Goal: Check status: Check status

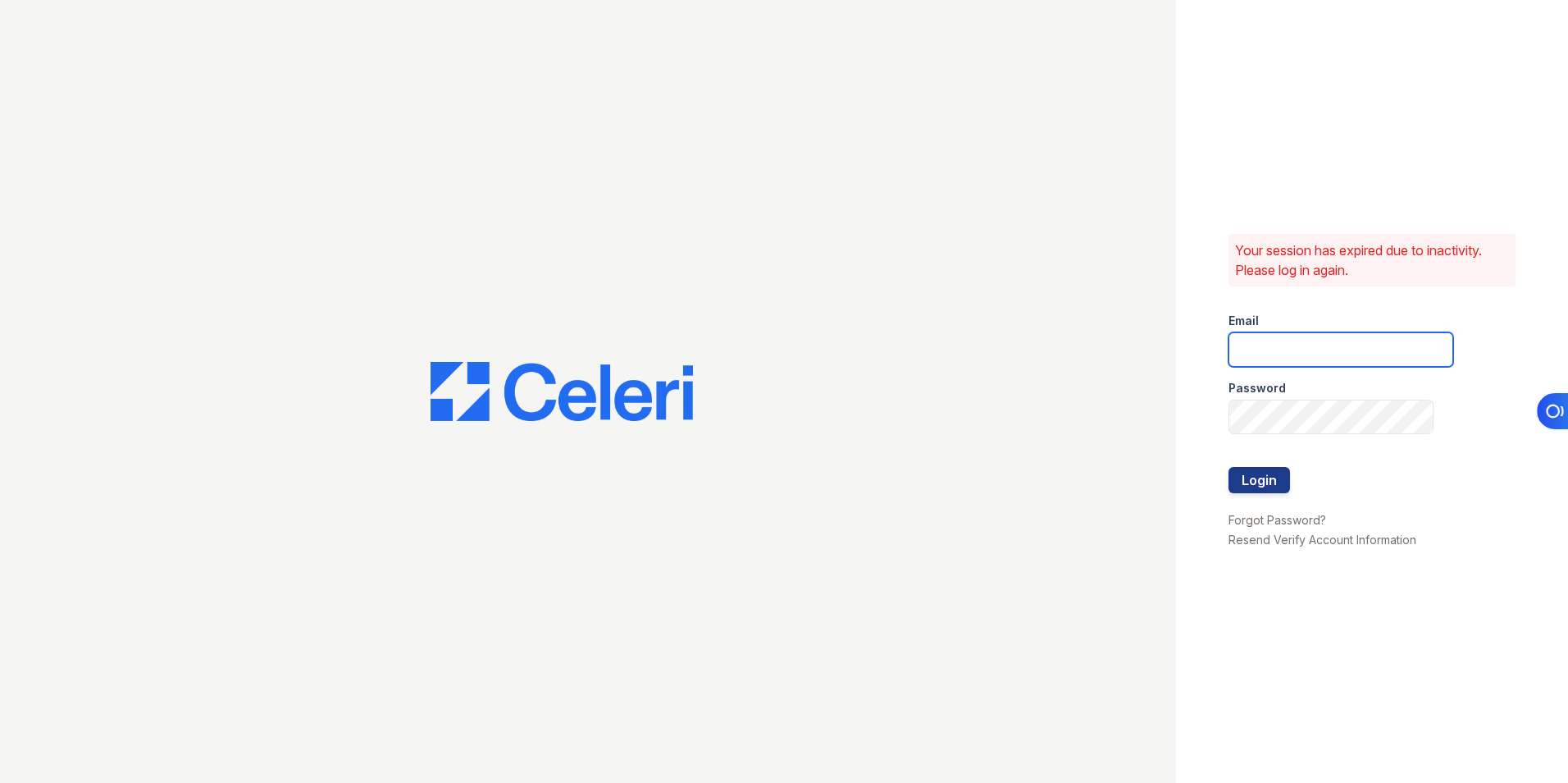
type input "[EMAIL_ADDRESS][DOMAIN_NAME]"
click at [1249, 466] on div at bounding box center [1341, 450] width 225 height 32
click at [1248, 477] on button "Login" at bounding box center [1259, 480] width 62 height 27
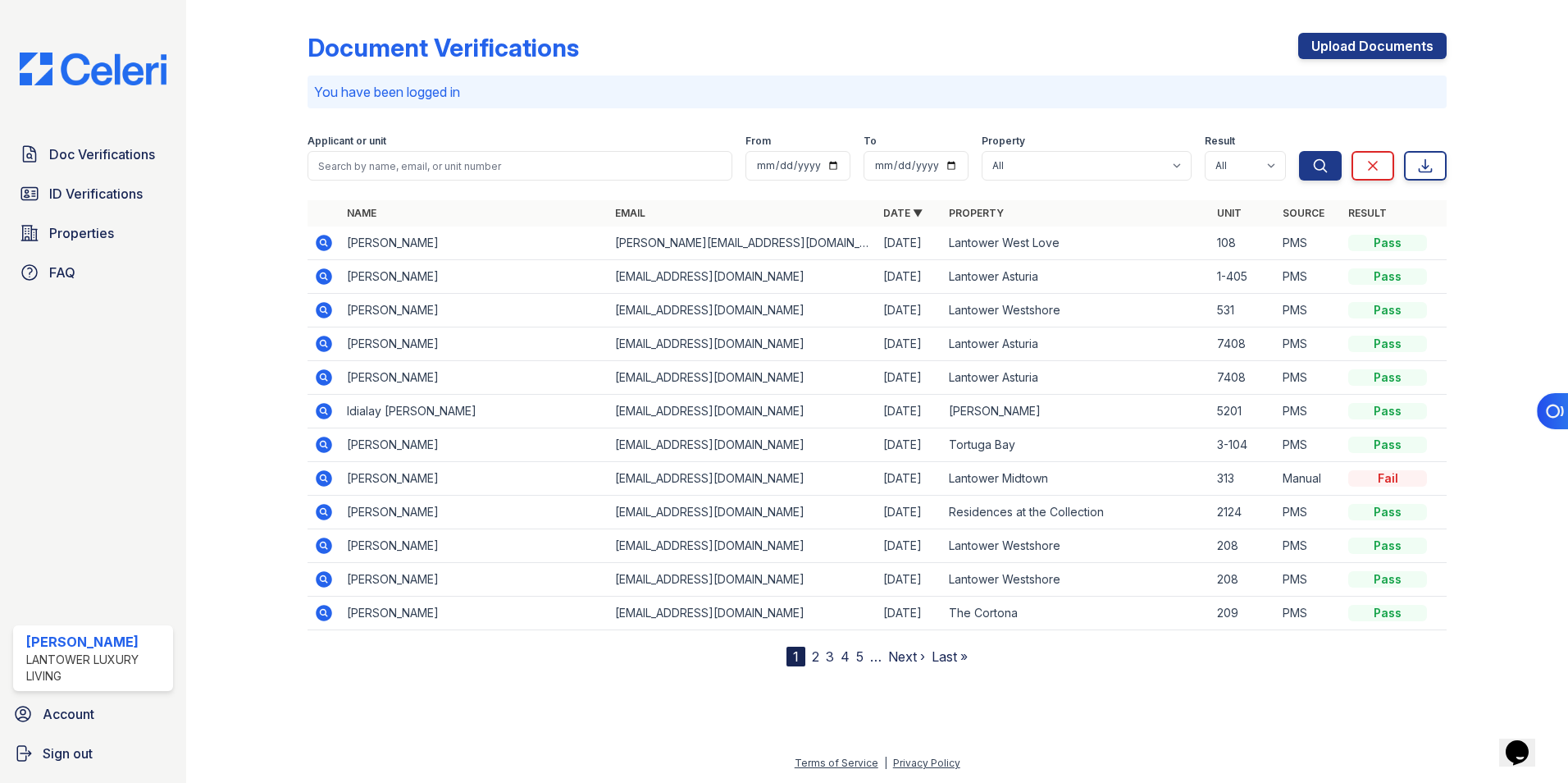
drag, startPoint x: 130, startPoint y: 194, endPoint x: 219, endPoint y: 192, distance: 89.0
click at [130, 194] on span "ID Verifications" at bounding box center [96, 194] width 93 height 20
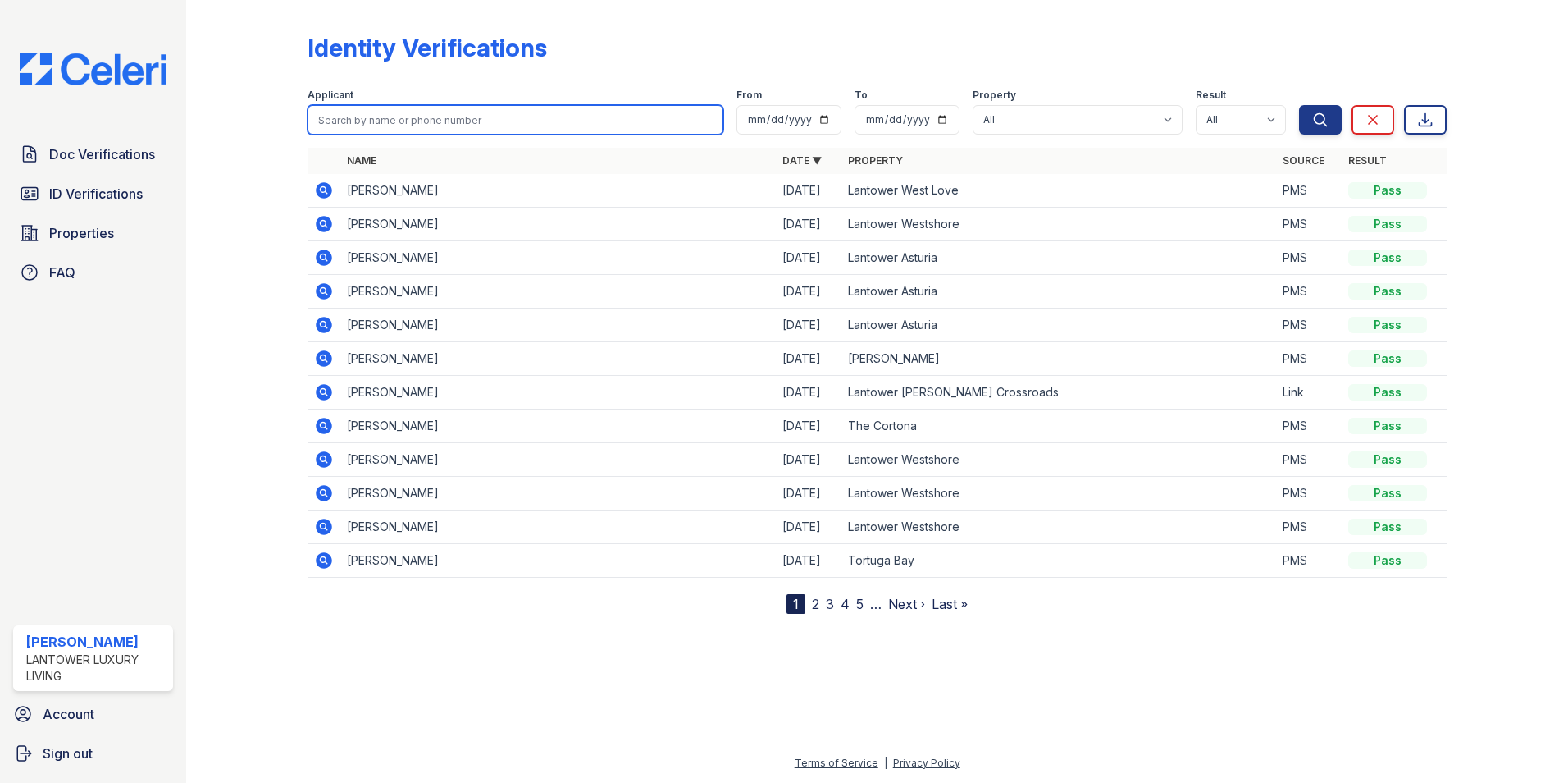
click at [362, 126] on input "search" at bounding box center [516, 119] width 416 height 29
type input "wise"
click at [1299, 105] on button "Search" at bounding box center [1320, 119] width 42 height 29
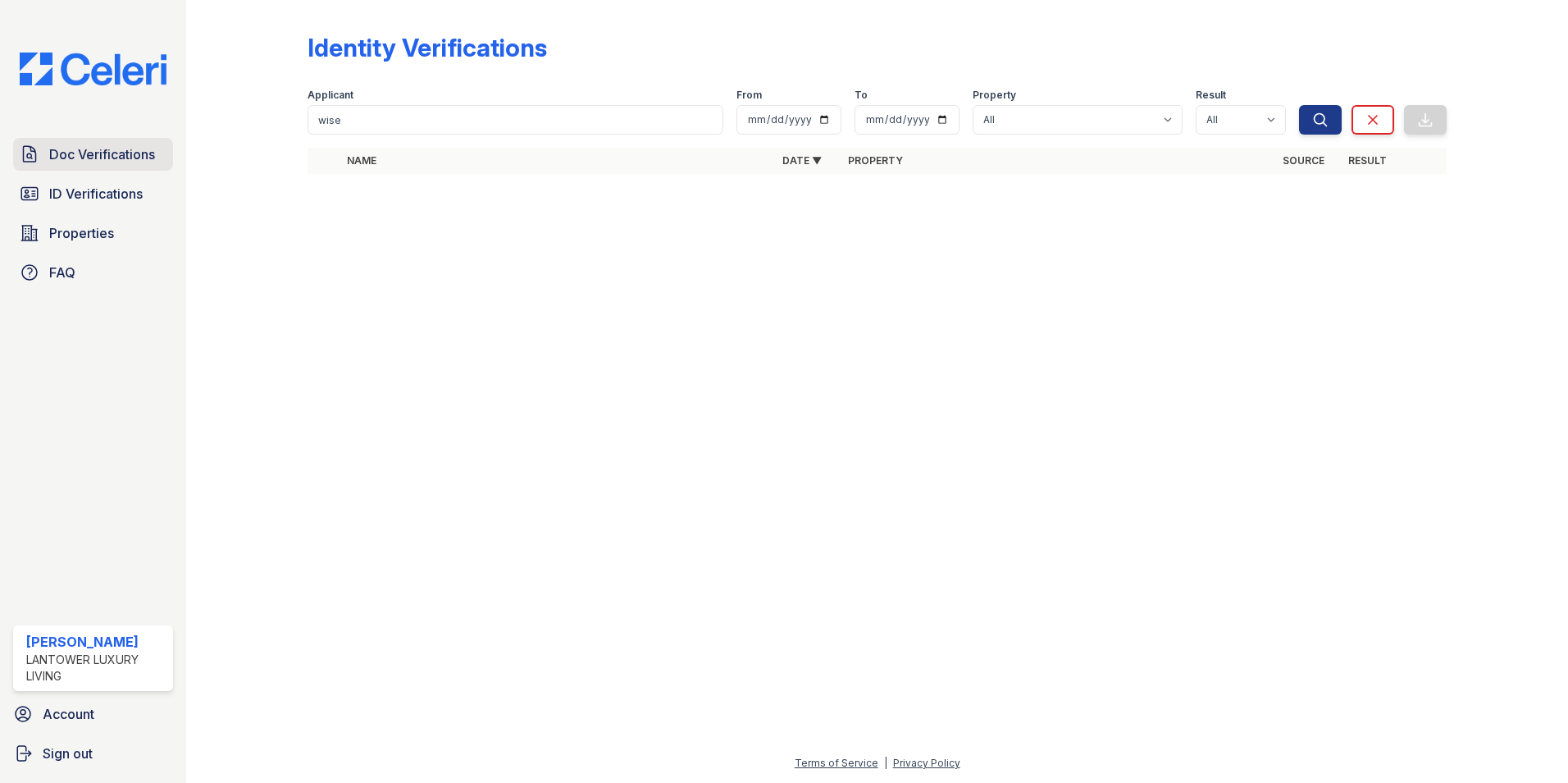
click at [107, 158] on span "Doc Verifications" at bounding box center [101, 155] width 106 height 20
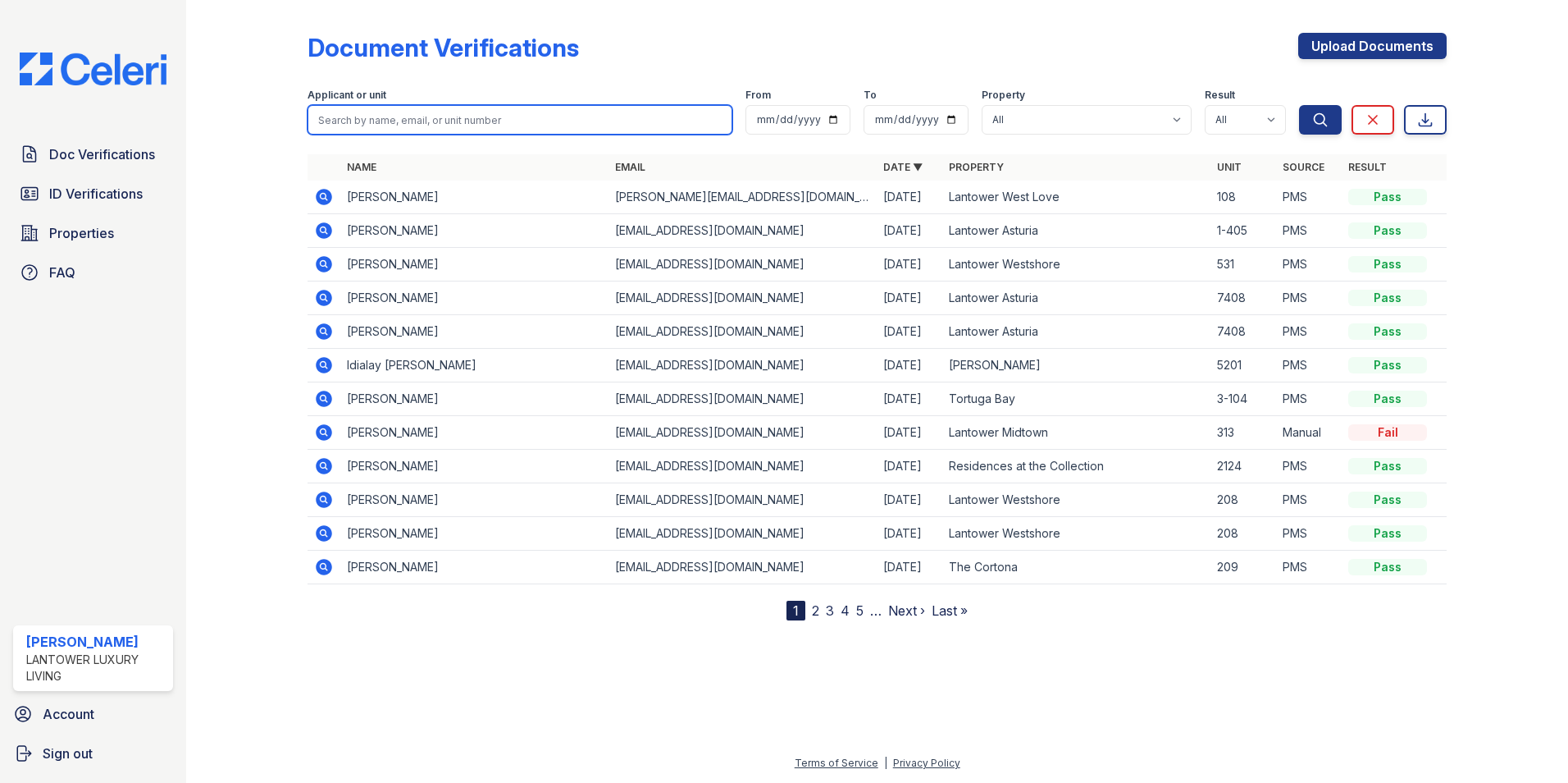
click at [354, 126] on input "search" at bounding box center [520, 119] width 425 height 29
type input "wise"
click at [1299, 105] on button "Search" at bounding box center [1320, 119] width 42 height 29
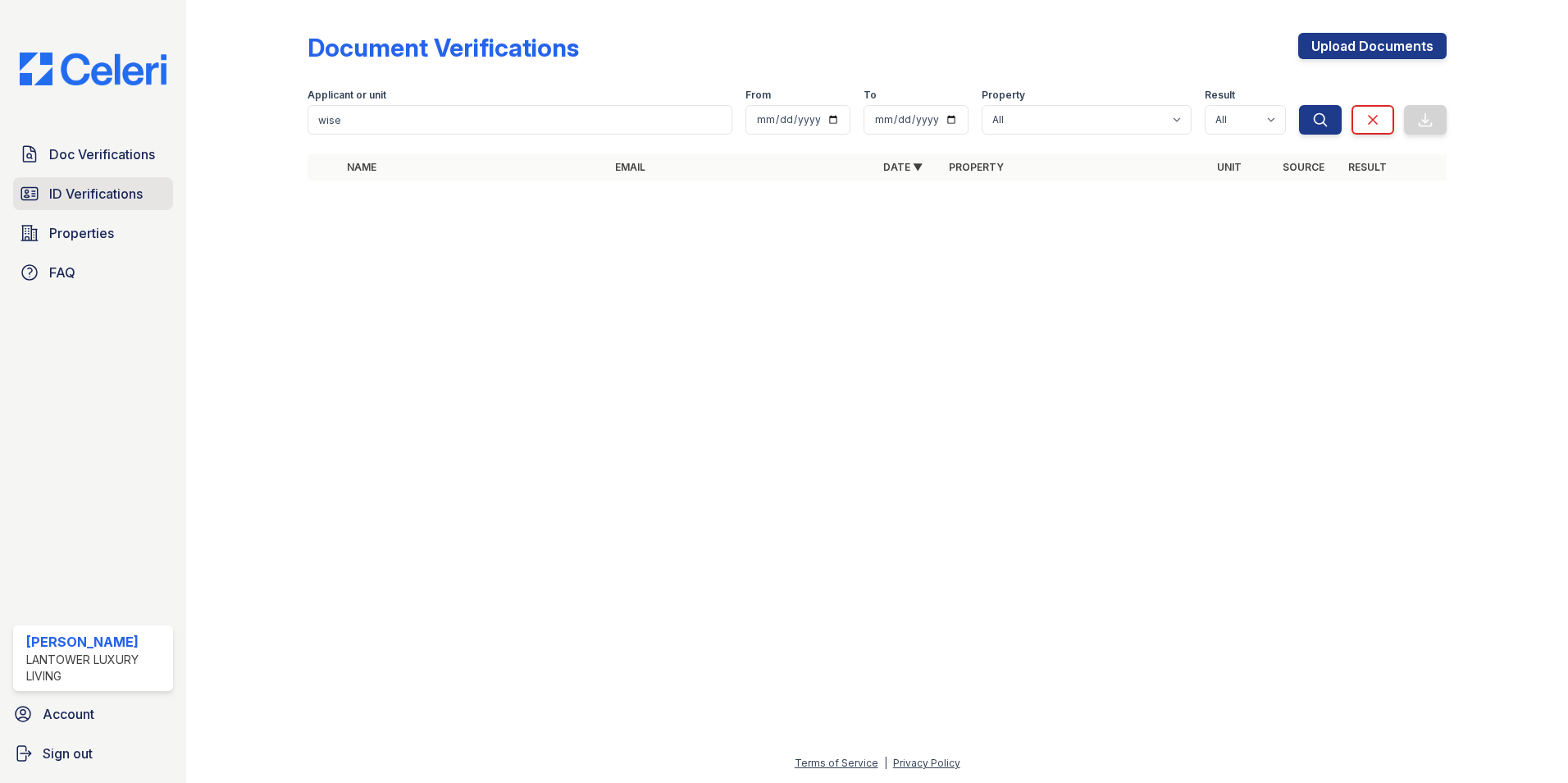
click at [118, 193] on span "ID Verifications" at bounding box center [96, 194] width 93 height 20
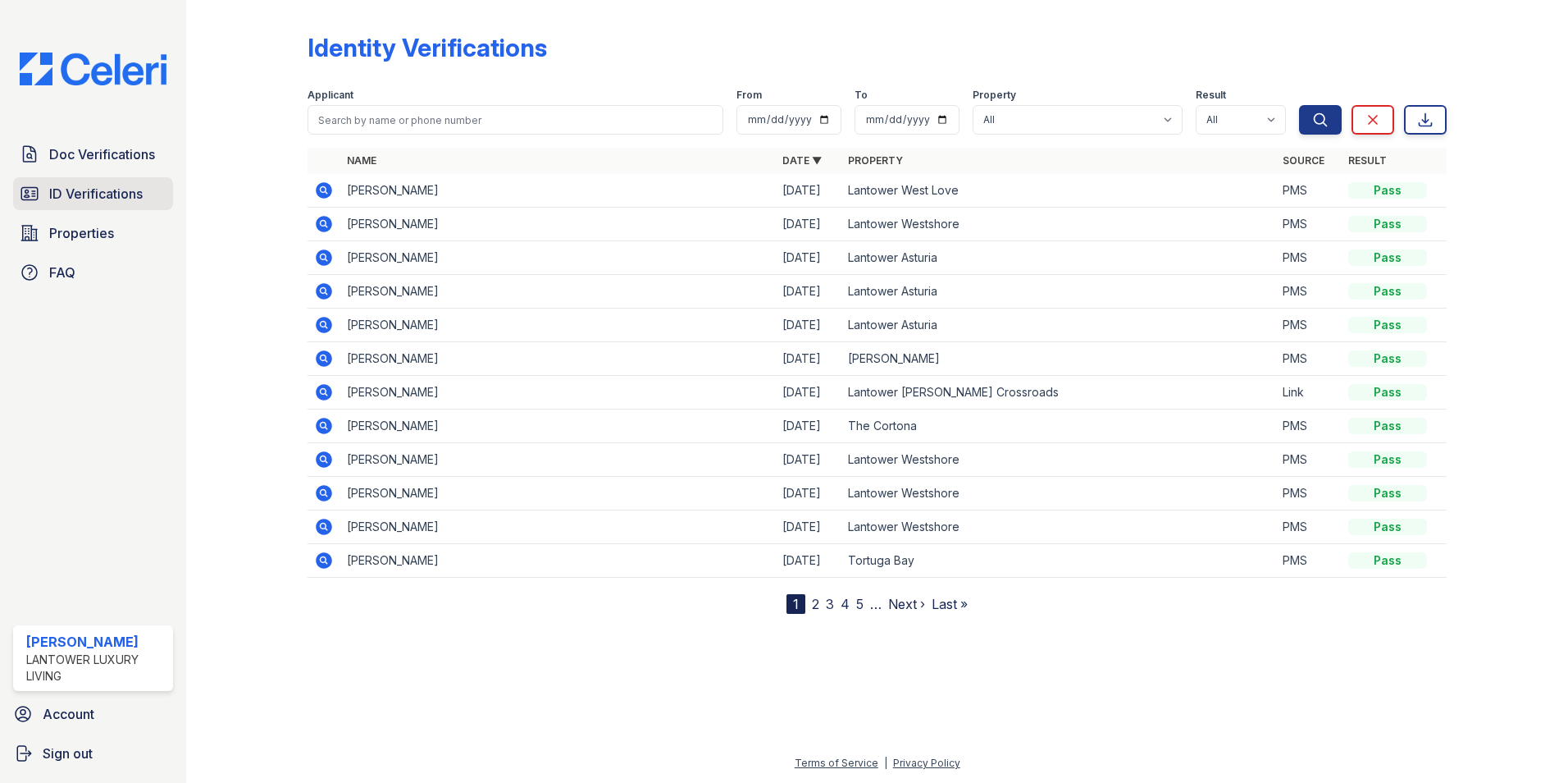
click at [78, 199] on span "ID Verifications" at bounding box center [96, 194] width 93 height 20
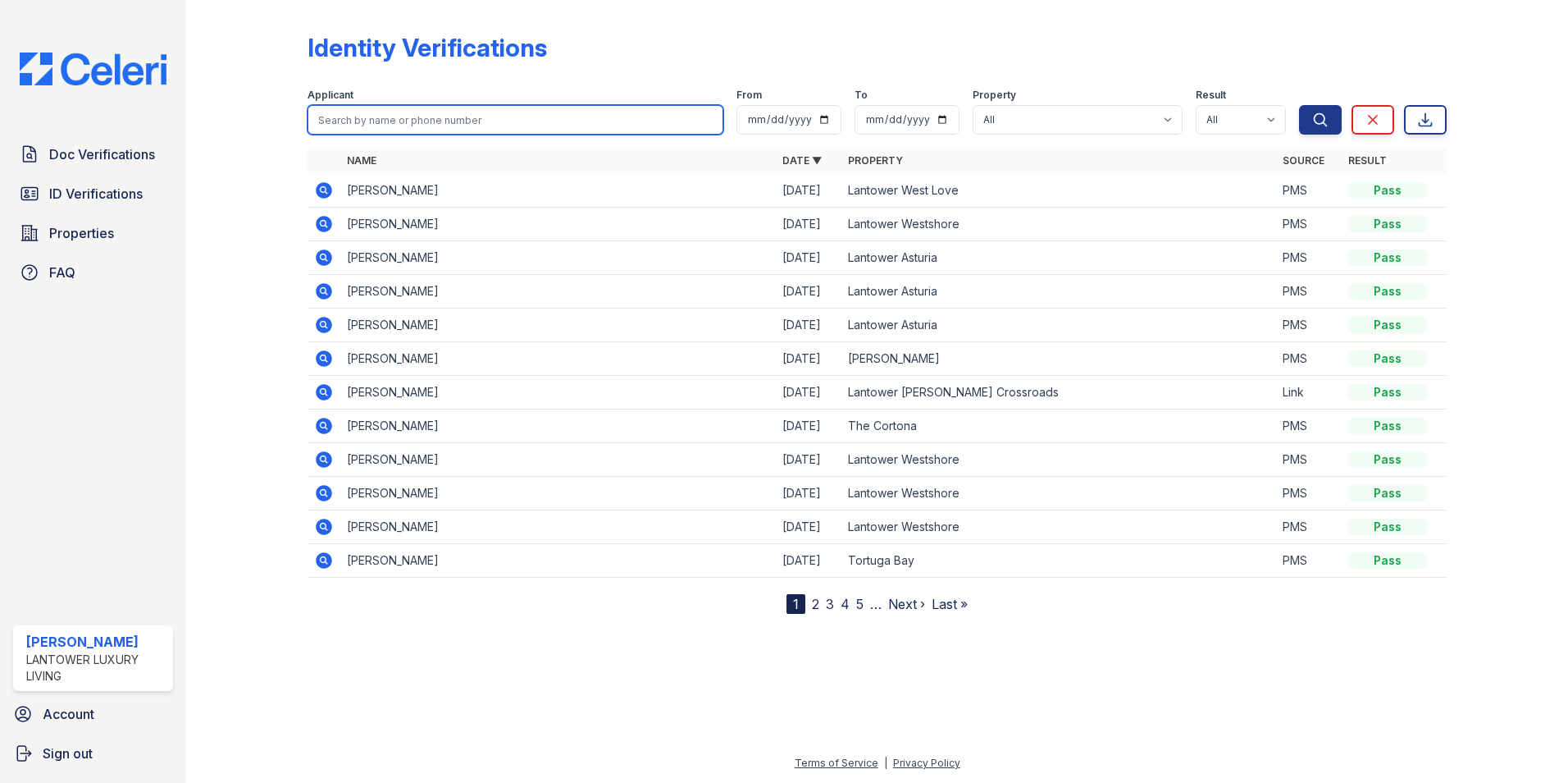
click at [378, 116] on input "search" at bounding box center [516, 119] width 416 height 29
type input "bryana"
click at [1299, 105] on button "Search" at bounding box center [1320, 119] width 42 height 29
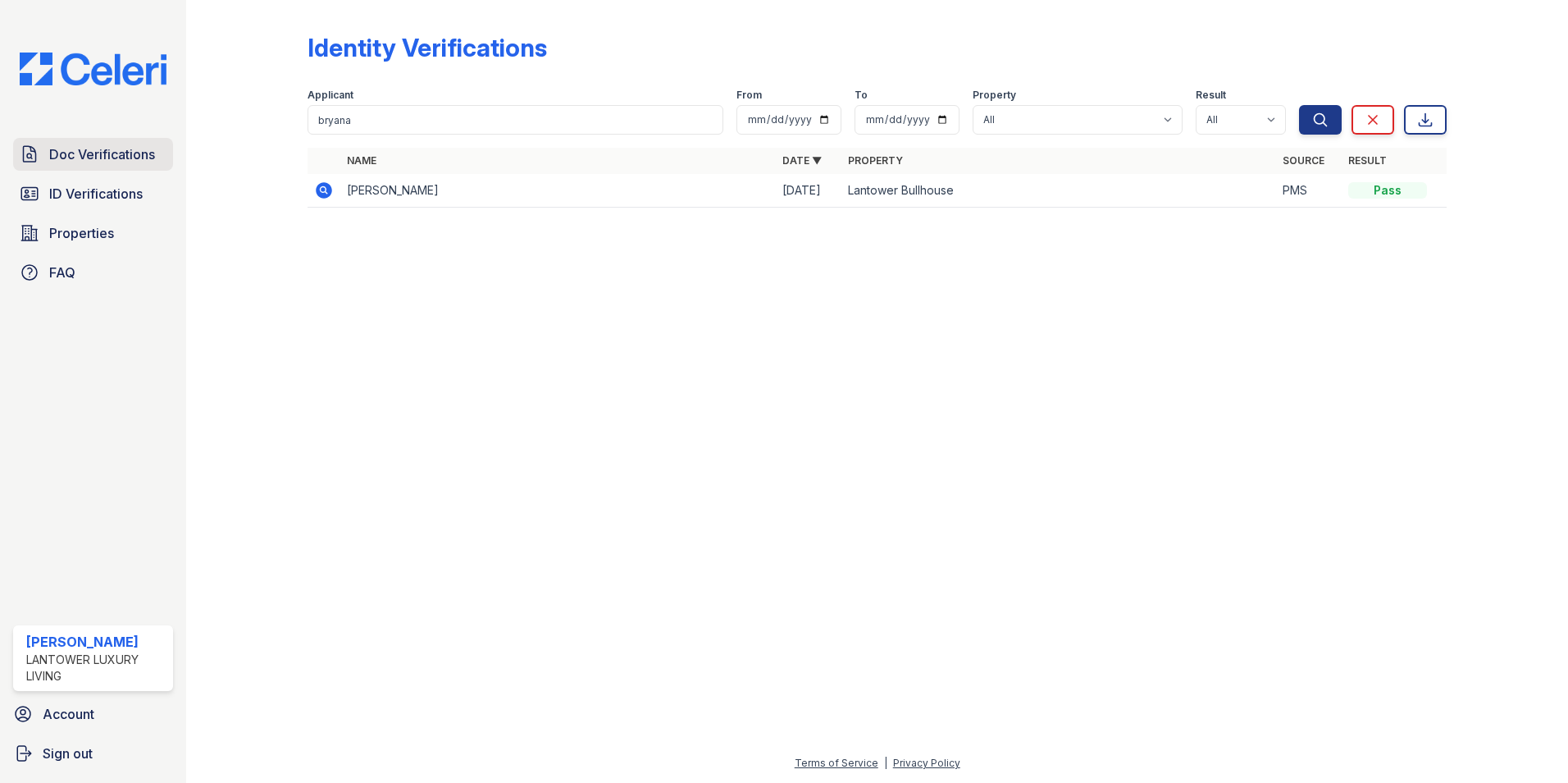
click at [110, 162] on span "Doc Verifications" at bounding box center [101, 155] width 106 height 20
